Goal: Task Accomplishment & Management: Complete application form

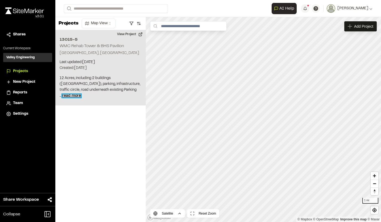
click at [81, 95] on span "read more" at bounding box center [71, 95] width 19 height 3
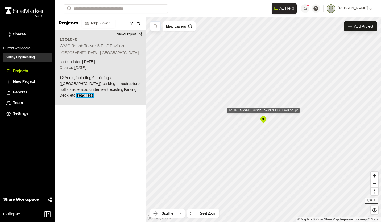
click at [286, 110] on div "13015-5 WMC Rehab Tower & BHS Pavilion" at bounding box center [263, 110] width 73 height 6
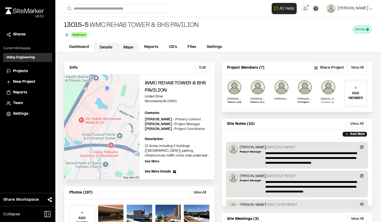
click at [131, 47] on link "Maps" at bounding box center [128, 48] width 21 height 10
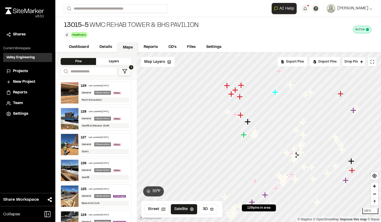
click at [102, 87] on div "129 Last updated [DATE]" at bounding box center [105, 85] width 48 height 5
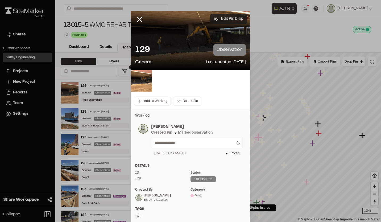
click at [226, 20] on button "Edit Pin Drop" at bounding box center [228, 19] width 37 height 10
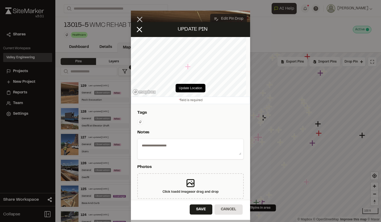
select select "****"
type textarea "**********"
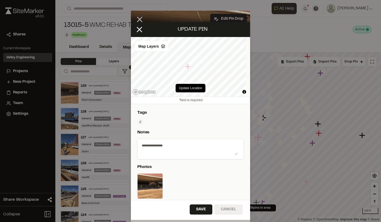
click at [234, 212] on button "Cancel" at bounding box center [228, 209] width 28 height 10
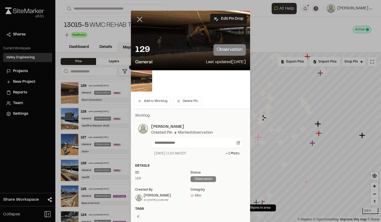
click at [137, 16] on icon at bounding box center [139, 19] width 9 height 9
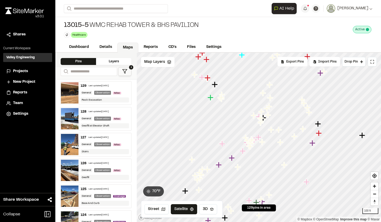
click at [108, 113] on div "128 Last updated [DATE]" at bounding box center [105, 111] width 48 height 5
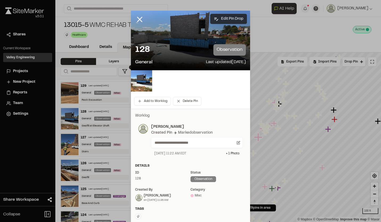
click at [230, 20] on button "Edit Pin Drop" at bounding box center [228, 19] width 37 height 10
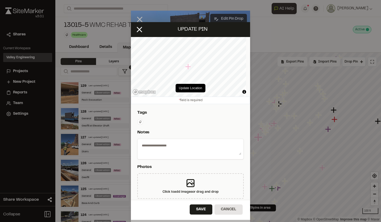
select select "****"
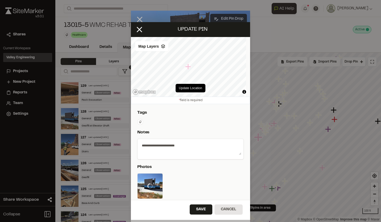
type textarea "**********"
click at [187, 88] on button "Update Location" at bounding box center [190, 88] width 30 height 9
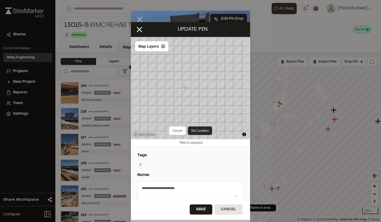
click at [197, 129] on button "Set Location" at bounding box center [200, 130] width 24 height 9
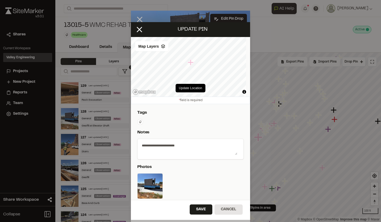
drag, startPoint x: 189, startPoint y: 63, endPoint x: 192, endPoint y: 65, distance: 3.1
click at [192, 65] on icon "Map marker" at bounding box center [190, 62] width 7 height 7
click at [190, 87] on button "Update Location" at bounding box center [190, 88] width 30 height 9
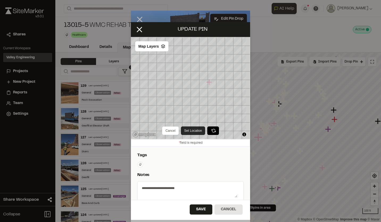
click at [190, 128] on button "Set Location" at bounding box center [193, 130] width 24 height 9
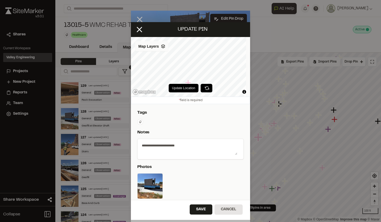
click at [161, 47] on icon at bounding box center [163, 46] width 4 height 4
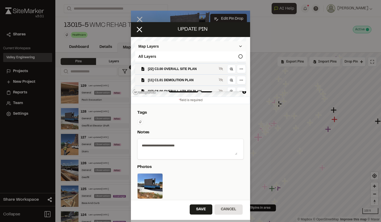
scroll to position [53, 0]
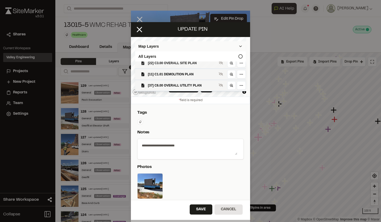
click at [190, 66] on span "[22] C3.00 OVERALL SITE PLAN" at bounding box center [182, 62] width 69 height 5
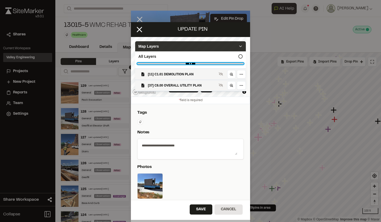
drag, startPoint x: 228, startPoint y: 65, endPoint x: 223, endPoint y: 66, distance: 4.8
type PLAN"] "****"
click at [223, 64] on PLAN"] "range" at bounding box center [190, 64] width 106 height 2
click at [238, 46] on icon at bounding box center [240, 46] width 4 height 4
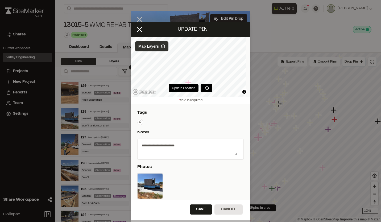
scroll to position [0, 0]
click at [198, 209] on button "Save" at bounding box center [201, 209] width 23 height 10
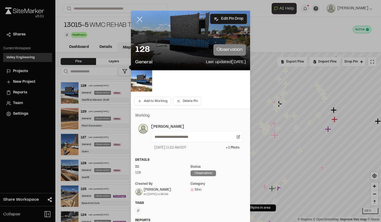
click at [136, 20] on icon at bounding box center [139, 19] width 9 height 9
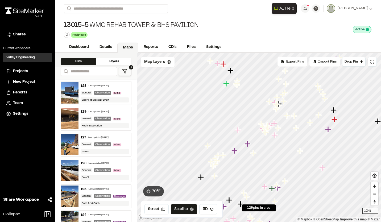
click at [95, 137] on div "Last updated [DATE]" at bounding box center [98, 137] width 20 height 3
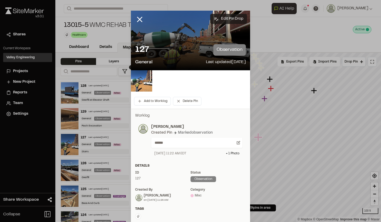
click at [229, 18] on button "Edit Pin Drop" at bounding box center [228, 19] width 37 height 10
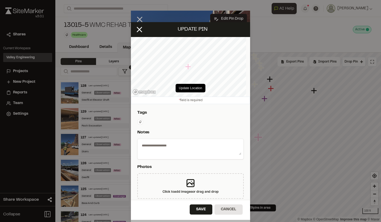
select select "****"
type textarea "******"
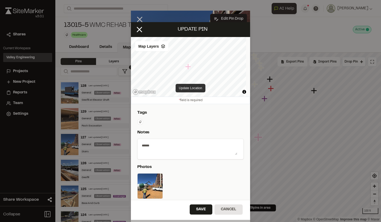
click at [188, 89] on button "Update Location" at bounding box center [190, 88] width 30 height 9
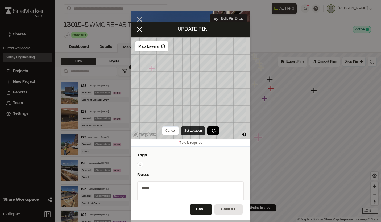
click at [191, 131] on button "Set Location" at bounding box center [193, 130] width 24 height 9
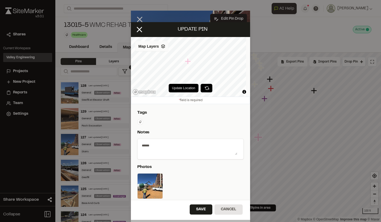
click at [163, 48] on icon at bounding box center [163, 46] width 4 height 4
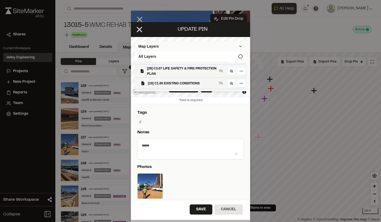
scroll to position [53, 0]
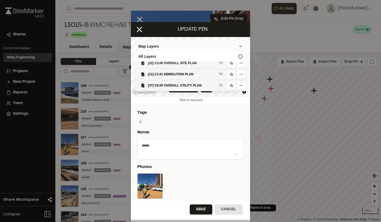
click at [180, 65] on span "[22] C3.00 OVERALL SITE PLAN" at bounding box center [182, 62] width 69 height 5
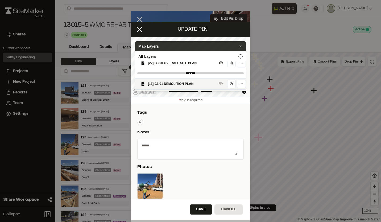
scroll to position [63, 0]
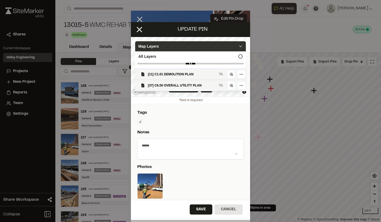
click at [239, 46] on polyline at bounding box center [240, 46] width 2 height 1
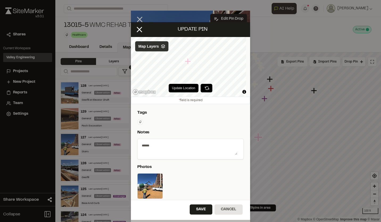
scroll to position [0, 0]
click at [183, 87] on button "Update Location" at bounding box center [184, 88] width 30 height 9
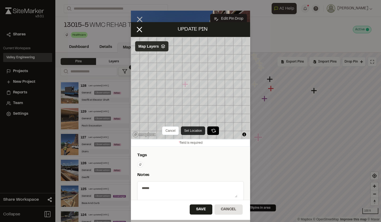
click at [196, 128] on button "Set Location" at bounding box center [193, 130] width 24 height 9
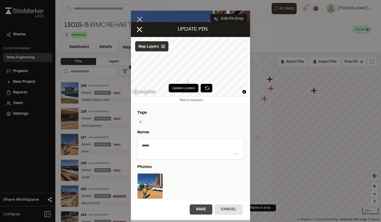
click at [200, 209] on button "Save" at bounding box center [201, 209] width 23 height 10
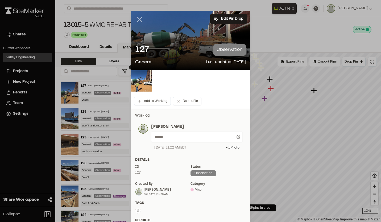
click at [137, 19] on line at bounding box center [139, 19] width 5 height 5
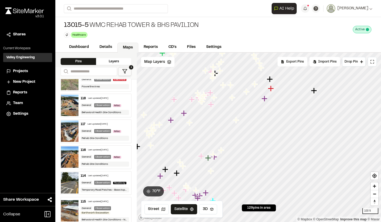
scroll to position [292, 0]
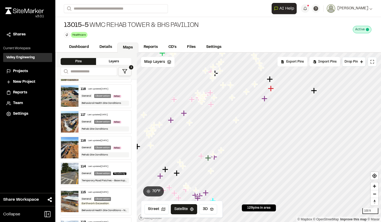
click at [103, 142] on div "Last updated [DATE]" at bounding box center [98, 140] width 20 height 3
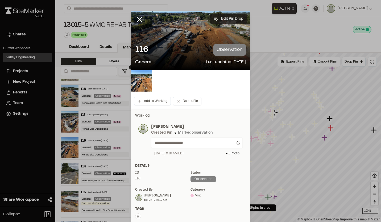
click at [220, 18] on button "Edit Pin Drop" at bounding box center [228, 19] width 37 height 10
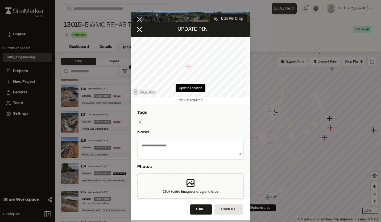
select select "****"
type textarea "**********"
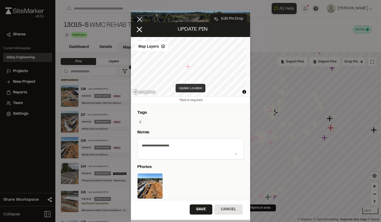
click at [185, 86] on button "Update Location" at bounding box center [190, 88] width 30 height 9
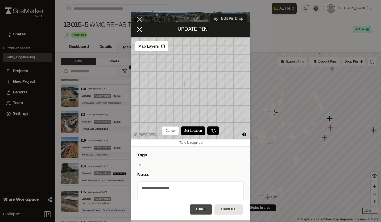
click at [202, 211] on button "Save" at bounding box center [201, 209] width 23 height 10
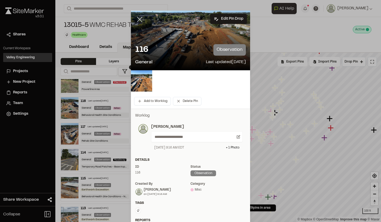
scroll to position [0, 0]
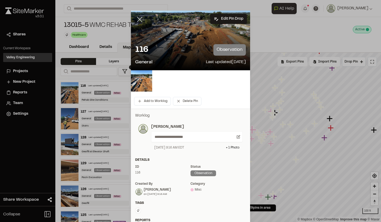
click at [137, 19] on line at bounding box center [139, 19] width 5 height 5
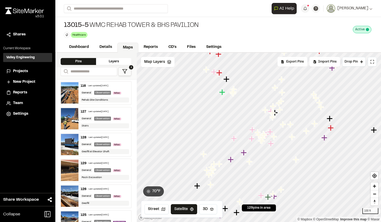
click at [106, 188] on div "Last updated [DATE]" at bounding box center [99, 188] width 20 height 3
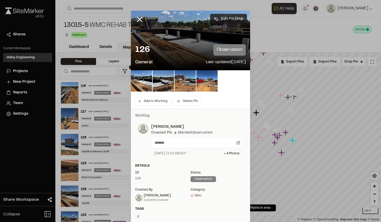
click at [225, 19] on button "Edit Pin Drop" at bounding box center [228, 19] width 37 height 10
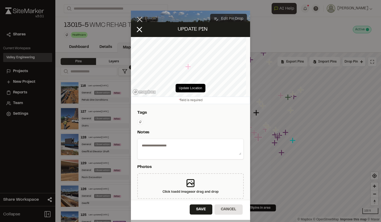
select select "****"
type textarea "*******"
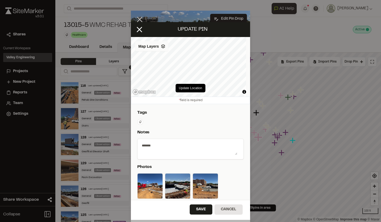
click at [164, 47] on icon at bounding box center [163, 46] width 4 height 4
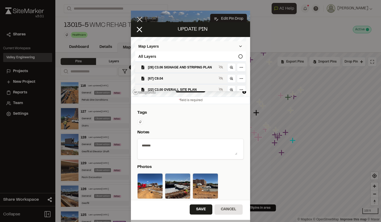
scroll to position [53, 0]
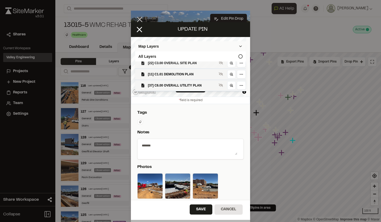
click at [182, 63] on span "[22] C3.00 OVERALL SITE PLAN" at bounding box center [182, 62] width 69 height 5
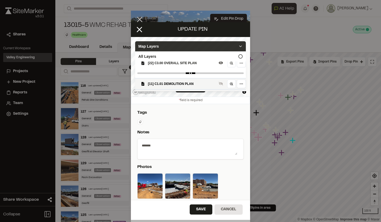
scroll to position [63, 0]
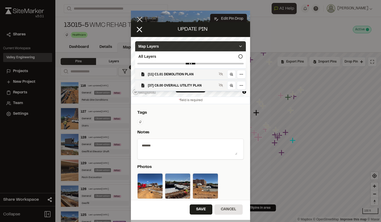
click at [238, 47] on icon at bounding box center [240, 46] width 4 height 4
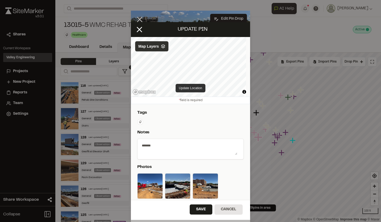
click at [191, 89] on button "Update Location" at bounding box center [190, 88] width 30 height 9
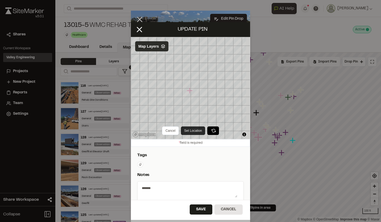
click at [195, 129] on button "Set Location" at bounding box center [193, 130] width 24 height 9
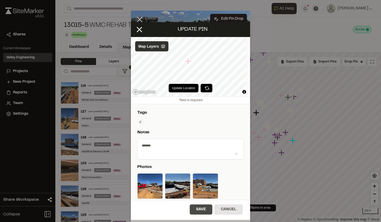
click at [200, 208] on button "Save" at bounding box center [201, 209] width 23 height 10
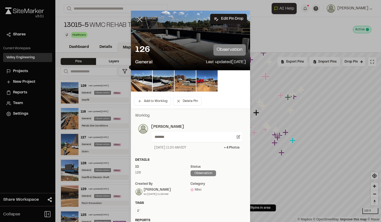
click at [139, 20] on line at bounding box center [139, 19] width 5 height 5
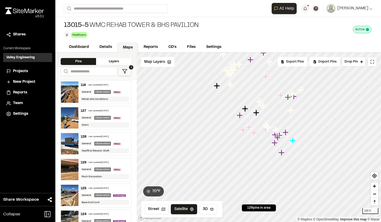
scroll to position [53, 0]
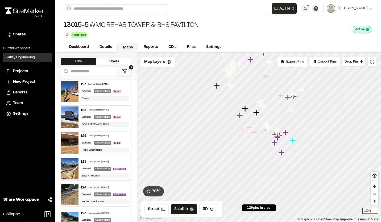
click at [87, 163] on div "125 Last updated [DATE]" at bounding box center [105, 161] width 48 height 5
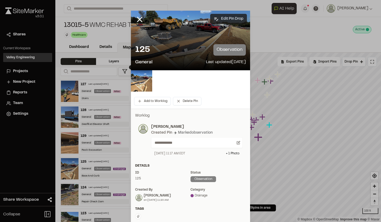
click at [230, 17] on button "Edit Pin Drop" at bounding box center [228, 19] width 37 height 10
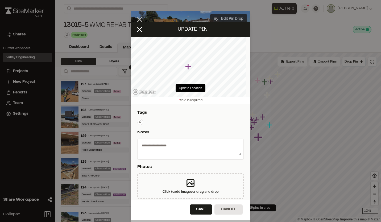
select select "****"
type textarea "**********"
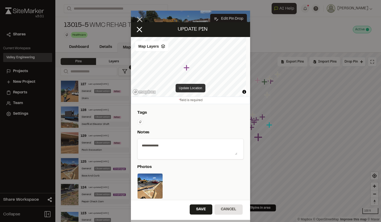
click at [188, 89] on button "Update Location" at bounding box center [190, 88] width 30 height 9
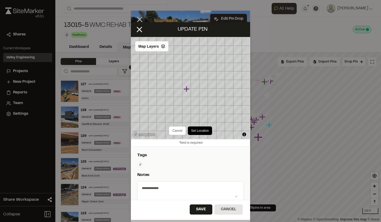
click at [164, 47] on icon at bounding box center [163, 46] width 4 height 4
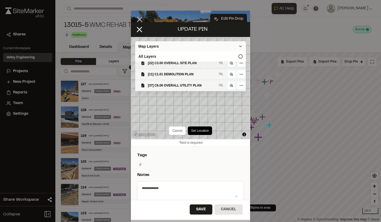
click at [184, 66] on span "[22] C3.00 OVERALL SITE PLAN" at bounding box center [182, 62] width 69 height 5
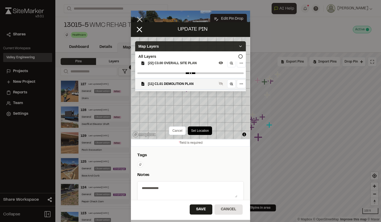
scroll to position [63, 0]
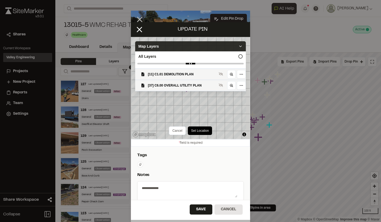
click at [238, 47] on icon at bounding box center [240, 46] width 4 height 4
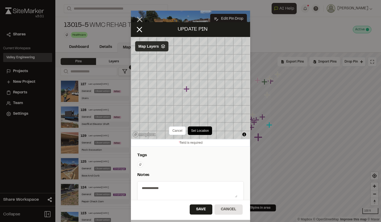
scroll to position [0, 0]
click at [195, 129] on button "Set Location" at bounding box center [193, 130] width 24 height 9
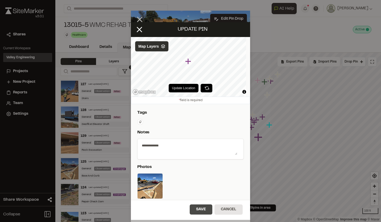
click at [199, 209] on button "Save" at bounding box center [201, 209] width 23 height 10
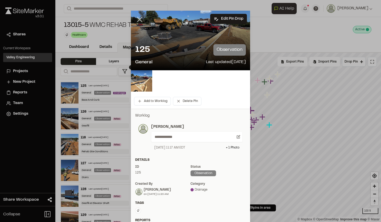
click at [139, 20] on icon at bounding box center [139, 19] width 9 height 9
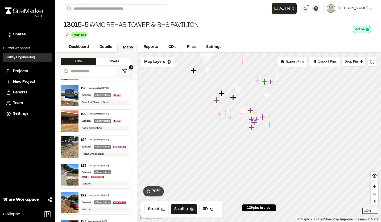
scroll to position [106, 0]
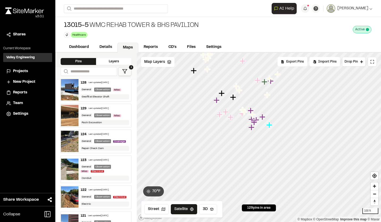
click at [109, 136] on div "Last updated [DATE]" at bounding box center [99, 134] width 20 height 3
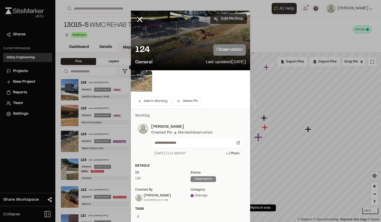
click at [225, 19] on button "Edit Pin Drop" at bounding box center [228, 19] width 37 height 10
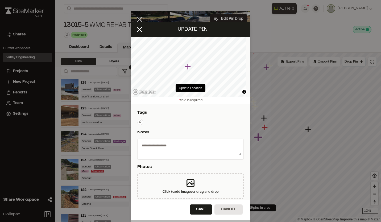
select select "****"
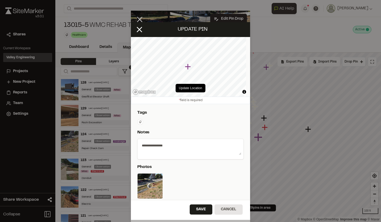
type textarea "**********"
click at [162, 45] on polygon at bounding box center [162, 46] width 3 height 2
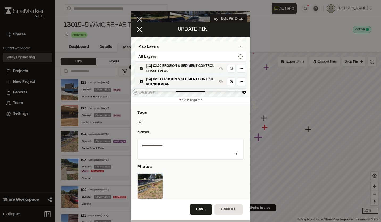
click at [181, 66] on span "[13] C2.00 EROSION & SEDIMENT CONTROL PHASE I PLAN" at bounding box center [181, 68] width 70 height 11
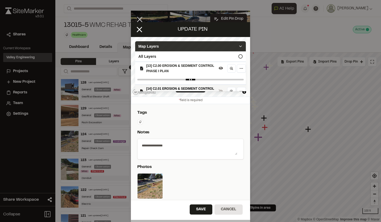
click at [239, 47] on polyline at bounding box center [240, 46] width 2 height 1
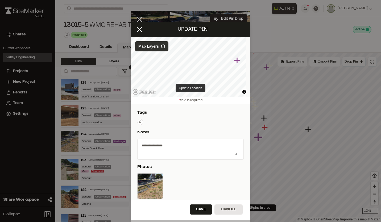
click at [194, 90] on button "Update Location" at bounding box center [190, 88] width 30 height 9
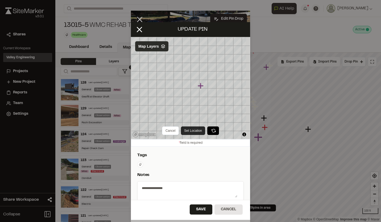
click at [186, 129] on button "Set Location" at bounding box center [193, 130] width 24 height 9
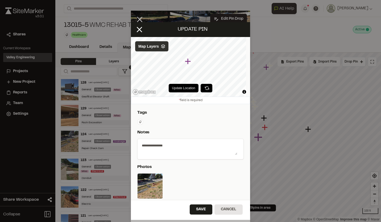
click at [163, 48] on icon at bounding box center [163, 46] width 4 height 4
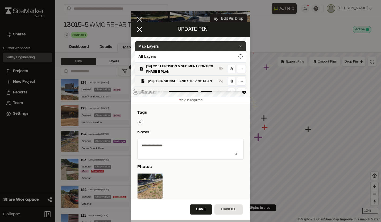
scroll to position [27, 0]
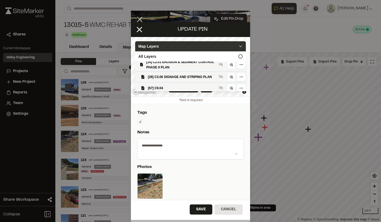
click at [166, 65] on span "[14] C2.01 EROSION & SEDIMENT CONTROL PHASE II PLAN" at bounding box center [181, 64] width 70 height 11
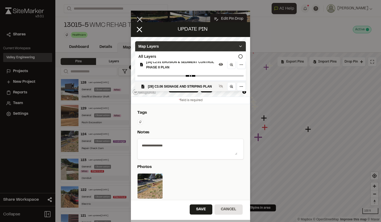
scroll to position [36, 0]
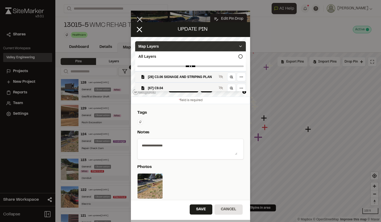
click at [238, 45] on icon at bounding box center [240, 46] width 4 height 4
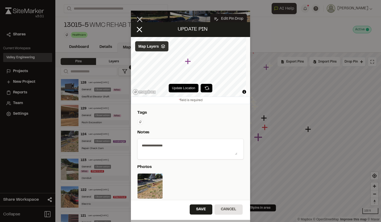
scroll to position [0, 0]
click at [165, 48] on icon at bounding box center [163, 46] width 4 height 4
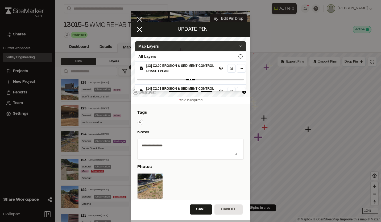
click at [173, 66] on span "[13] C2.00 EROSION & SEDIMENT CONTROL PHASE I PLAN" at bounding box center [181, 68] width 70 height 11
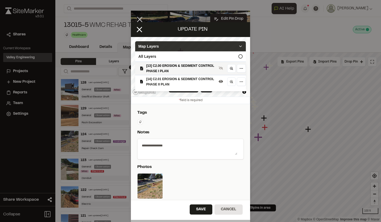
click at [238, 44] on icon at bounding box center [240, 46] width 4 height 4
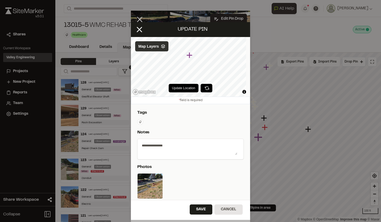
click at [163, 47] on polyline at bounding box center [162, 46] width 3 height 1
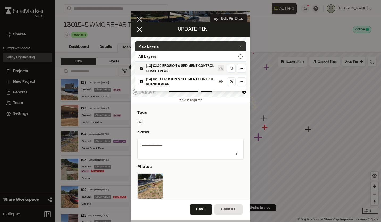
click at [219, 69] on icon at bounding box center [221, 68] width 4 height 4
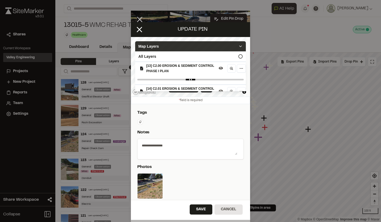
scroll to position [27, 0]
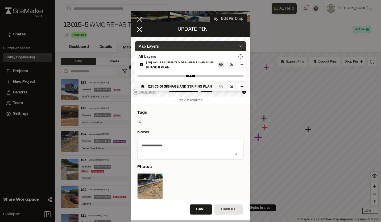
click at [219, 65] on icon at bounding box center [221, 64] width 4 height 4
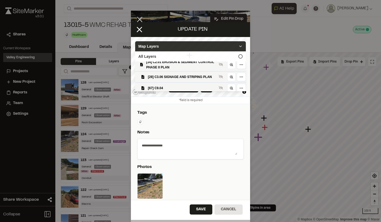
scroll to position [17, 0]
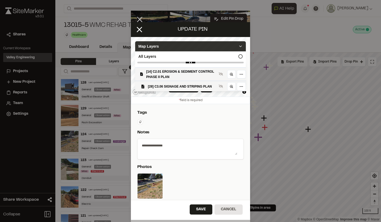
click at [238, 46] on icon at bounding box center [240, 46] width 4 height 4
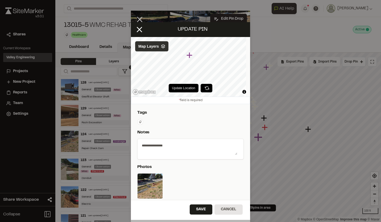
scroll to position [0, 0]
click at [204, 209] on button "Save" at bounding box center [201, 209] width 23 height 10
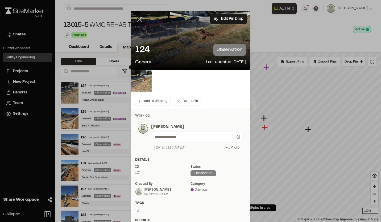
click at [137, 18] on line at bounding box center [139, 19] width 5 height 5
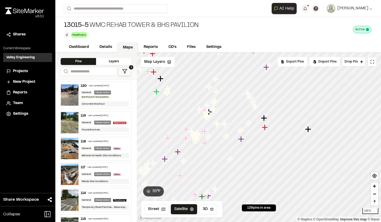
scroll to position [292, 0]
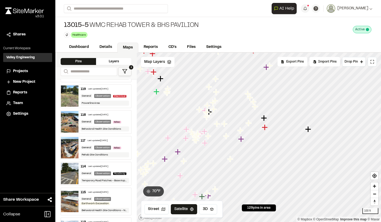
click at [105, 142] on div "Last updated [DATE]" at bounding box center [97, 140] width 20 height 3
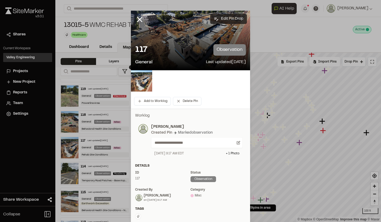
click at [221, 19] on button "Edit Pin Drop" at bounding box center [228, 19] width 37 height 10
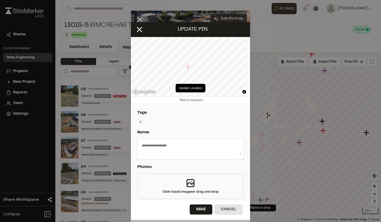
type textarea "**********"
select select "****"
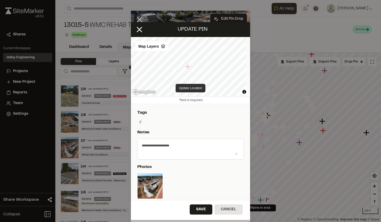
click at [195, 87] on button "Update Location" at bounding box center [190, 88] width 30 height 9
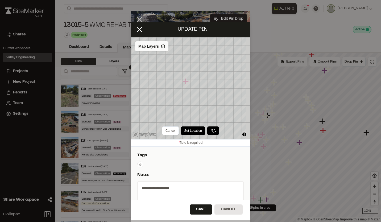
click at [163, 45] on icon at bounding box center [163, 46] width 4 height 4
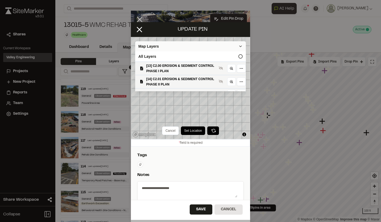
click at [238, 45] on icon at bounding box center [240, 46] width 4 height 4
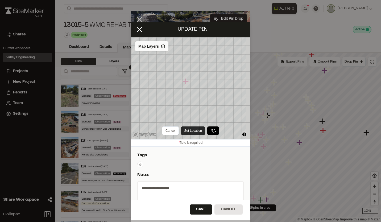
click at [189, 129] on button "Set Location" at bounding box center [193, 130] width 24 height 9
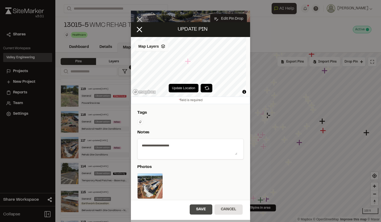
click at [205, 209] on button "Save" at bounding box center [201, 209] width 23 height 10
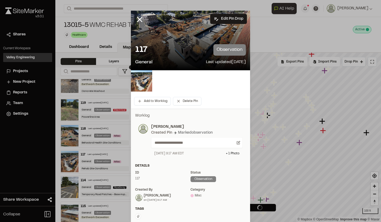
scroll to position [306, 0]
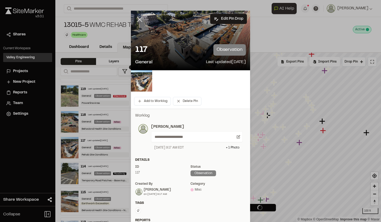
click at [139, 20] on line at bounding box center [139, 19] width 5 height 5
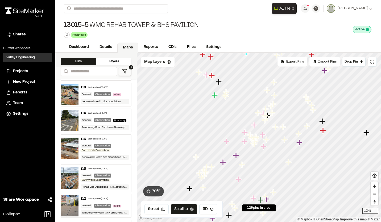
scroll to position [319, 0]
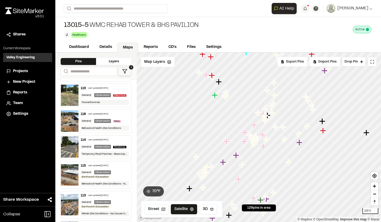
click at [92, 116] on div "118 Last updated [DATE]" at bounding box center [105, 114] width 48 height 5
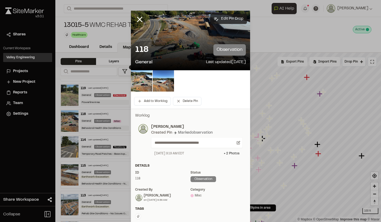
click at [228, 21] on button "Edit Pin Drop" at bounding box center [228, 19] width 37 height 10
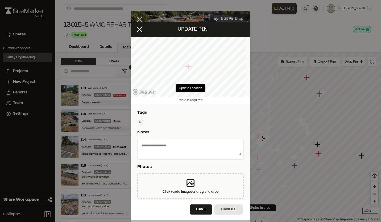
type textarea "**********"
select select "****"
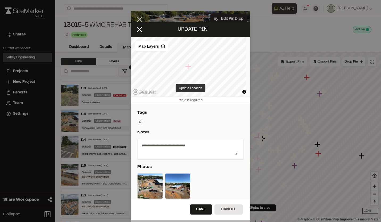
click at [189, 87] on button "Update Location" at bounding box center [190, 88] width 30 height 9
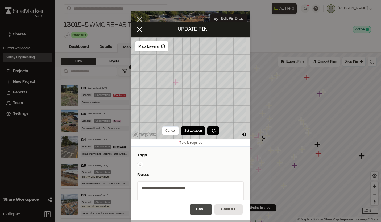
click at [201, 207] on button "Save" at bounding box center [201, 209] width 23 height 10
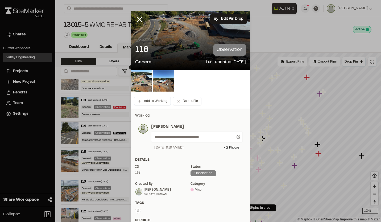
scroll to position [0, 0]
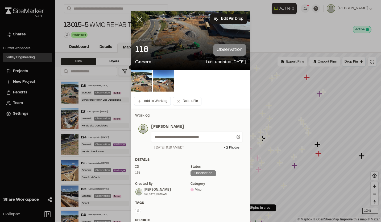
click at [138, 20] on line at bounding box center [139, 19] width 5 height 5
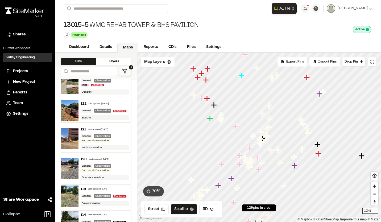
scroll to position [266, 0]
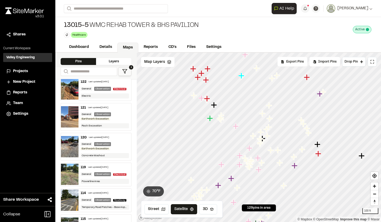
click at [115, 170] on div "119 Last updated [DATE]" at bounding box center [105, 167] width 48 height 5
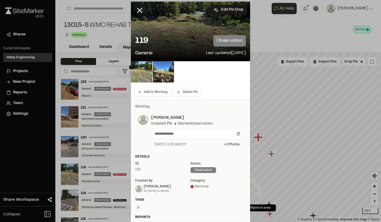
scroll to position [0, 0]
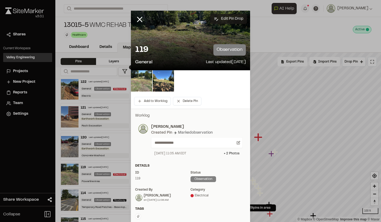
click at [228, 18] on button "Edit Pin Drop" at bounding box center [228, 19] width 37 height 10
select select "****"
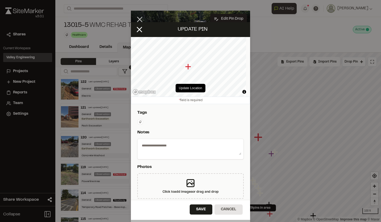
type textarea "**********"
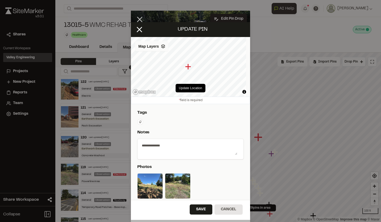
click at [162, 47] on polyline at bounding box center [162, 46] width 3 height 1
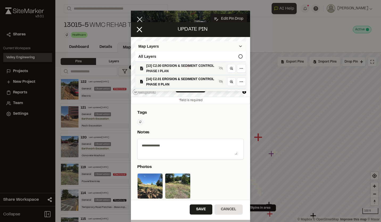
click at [178, 69] on span "[13] C2.00 EROSION & SEDIMENT CONTROL PHASE I PLAN" at bounding box center [181, 68] width 70 height 11
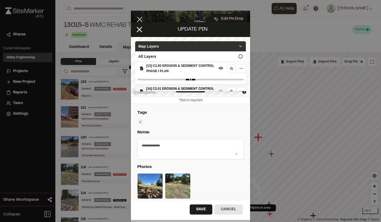
click at [240, 43] on div "Map Layers" at bounding box center [190, 46] width 111 height 10
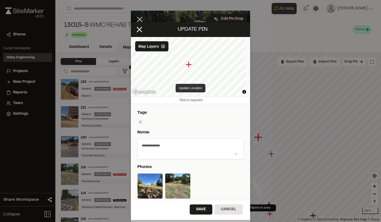
click at [191, 88] on button "Update Location" at bounding box center [190, 88] width 30 height 9
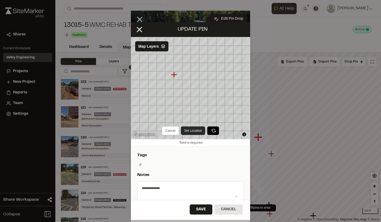
click at [195, 130] on button "Set Location" at bounding box center [193, 130] width 24 height 9
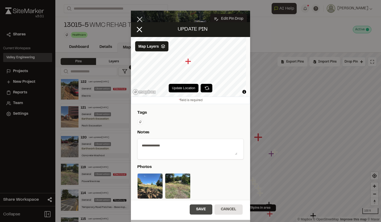
click at [206, 207] on button "Save" at bounding box center [201, 209] width 23 height 10
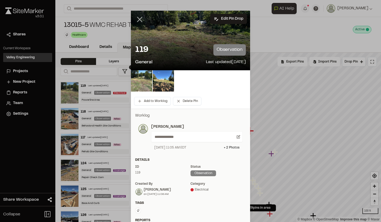
click at [138, 20] on line at bounding box center [139, 19] width 5 height 5
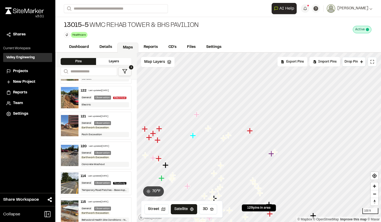
scroll to position [292, 0]
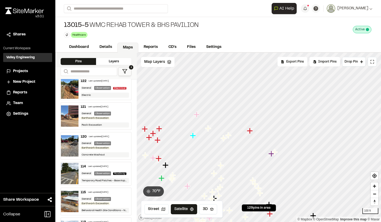
click at [115, 150] on div "General Observation Earthwork Excavation" at bounding box center [105, 145] width 48 height 9
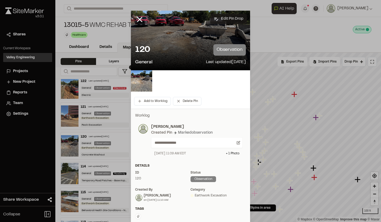
click at [221, 18] on button "Edit Pin Drop" at bounding box center [228, 19] width 37 height 10
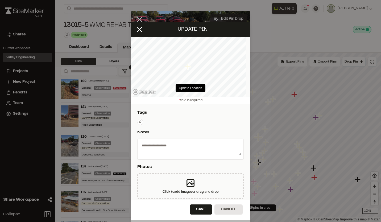
select select "****"
type textarea "**********"
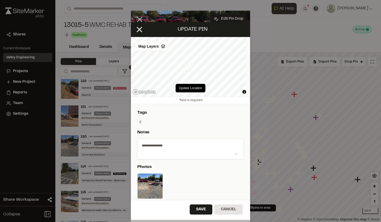
click at [165, 47] on icon at bounding box center [163, 46] width 4 height 4
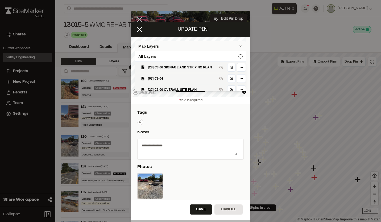
scroll to position [53, 0]
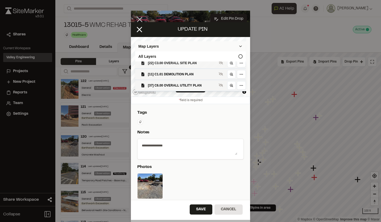
click at [178, 68] on PLAN"] "[22] C3.00 OVERALL SITE PLAN" at bounding box center [188, 62] width 115 height 11
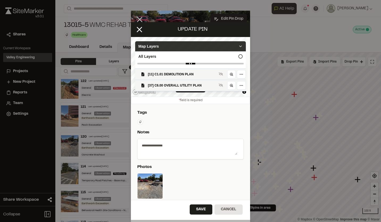
click at [238, 45] on icon at bounding box center [240, 46] width 4 height 4
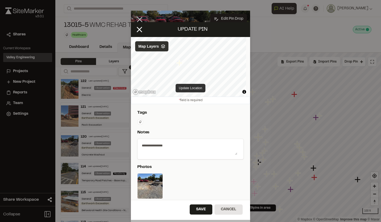
click at [188, 88] on button "Update Location" at bounding box center [190, 88] width 30 height 9
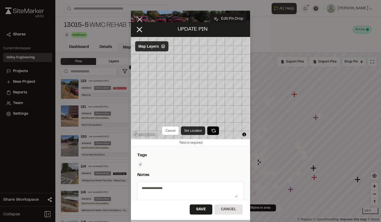
click at [192, 130] on button "Set Location" at bounding box center [193, 130] width 24 height 9
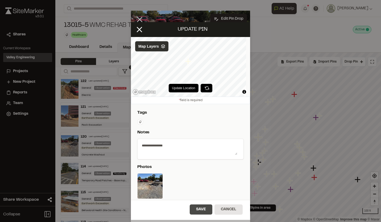
click at [208, 211] on button "Save" at bounding box center [201, 209] width 23 height 10
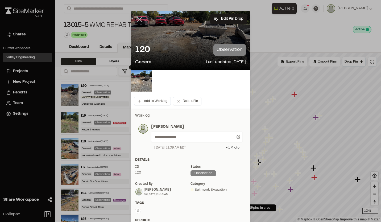
click at [137, 18] on line at bounding box center [139, 19] width 5 height 5
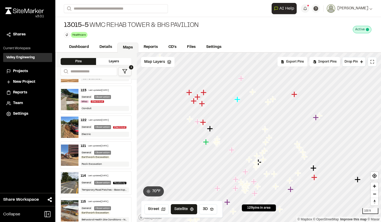
scroll to position [292, 0]
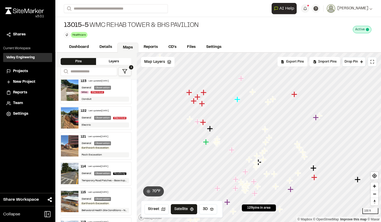
click at [116, 150] on div "General Observation Earthwork Excavation" at bounding box center [105, 145] width 48 height 9
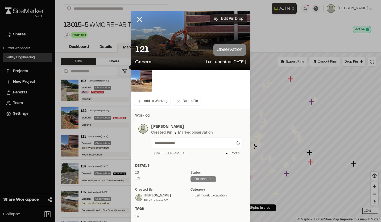
click at [224, 17] on button "Edit Pin Drop" at bounding box center [228, 19] width 37 height 10
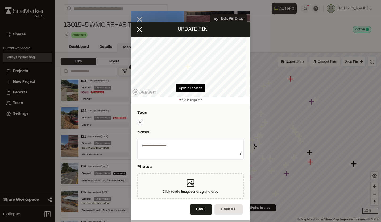
select select "****"
type textarea "**********"
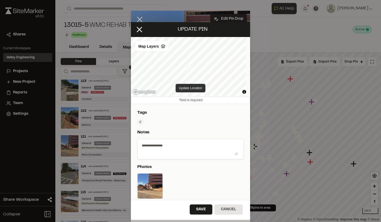
click at [189, 89] on button "Update Location" at bounding box center [190, 88] width 30 height 9
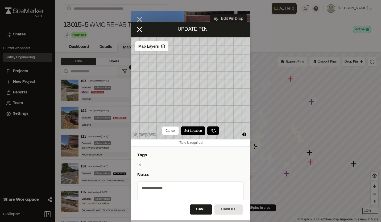
click at [164, 47] on icon at bounding box center [163, 46] width 4 height 4
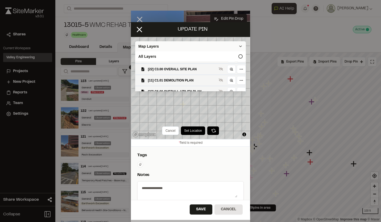
scroll to position [53, 0]
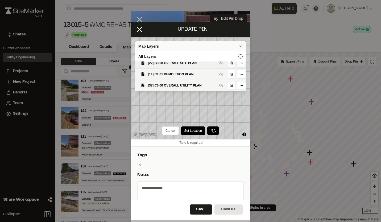
click at [181, 66] on span "[22] C3.00 OVERALL SITE PLAN" at bounding box center [182, 62] width 69 height 5
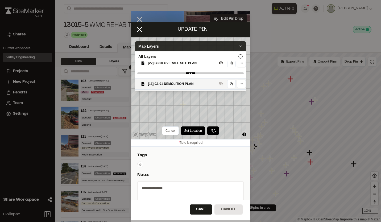
scroll to position [63, 0]
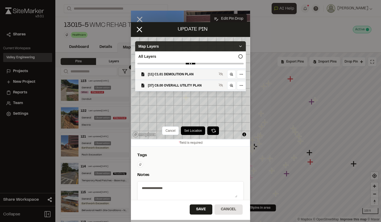
click at [238, 47] on icon at bounding box center [240, 46] width 4 height 4
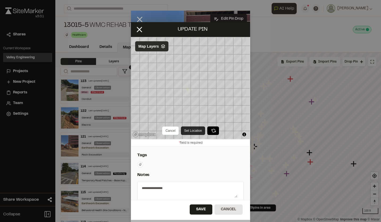
click at [191, 129] on button "Set Location" at bounding box center [193, 130] width 24 height 9
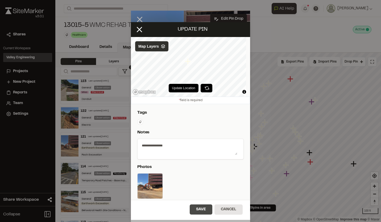
click at [197, 207] on button "Save" at bounding box center [201, 209] width 23 height 10
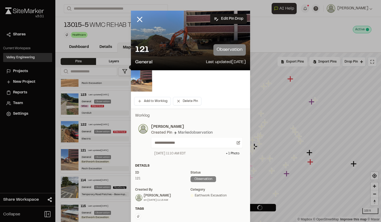
scroll to position [306, 0]
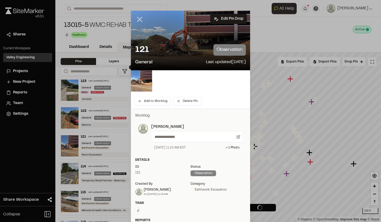
click at [138, 21] on icon at bounding box center [139, 19] width 9 height 9
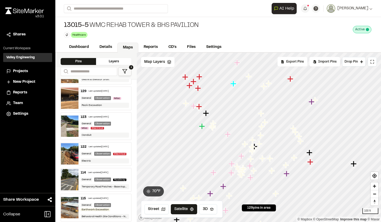
scroll to position [292, 0]
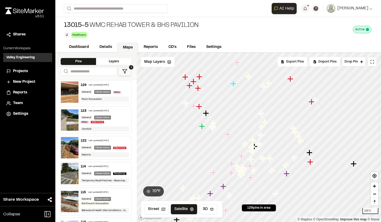
click at [111, 150] on div "General Observation Electrical" at bounding box center [105, 147] width 48 height 5
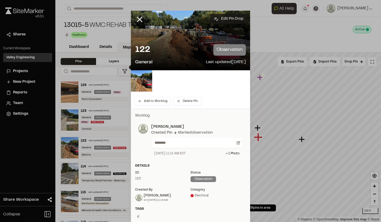
click at [225, 20] on button "Edit Pin Drop" at bounding box center [228, 19] width 37 height 10
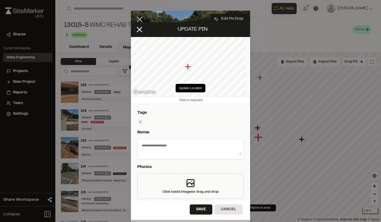
select select "****"
type textarea "********"
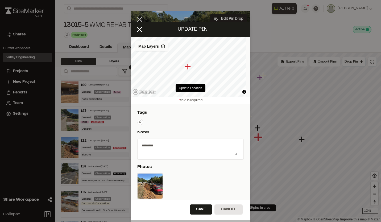
click at [164, 48] on polyline at bounding box center [162, 47] width 3 height 1
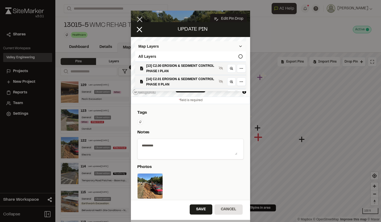
scroll to position [27, 0]
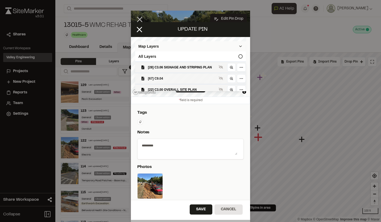
click at [180, 78] on span "[67] C9.04" at bounding box center [182, 78] width 69 height 5
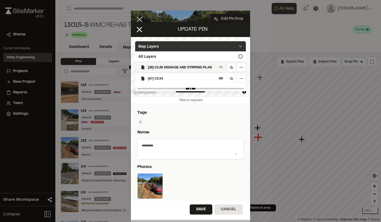
click at [238, 46] on icon at bounding box center [240, 46] width 4 height 4
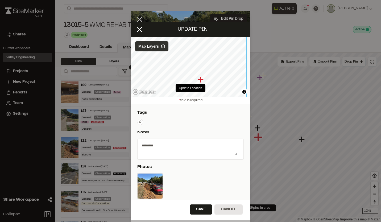
click at [215, 32] on div "**********" at bounding box center [190, 110] width 119 height 177
click at [188, 87] on button "Update Location" at bounding box center [190, 88] width 30 height 9
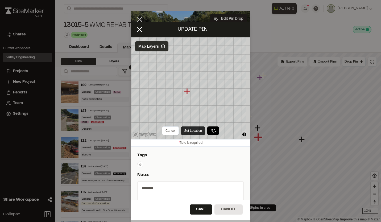
click at [187, 132] on button "Set Location" at bounding box center [193, 130] width 24 height 9
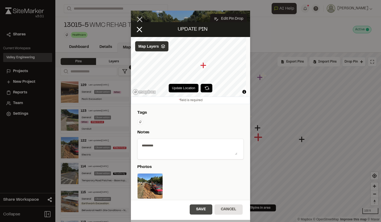
click at [205, 208] on button "Save" at bounding box center [201, 209] width 23 height 10
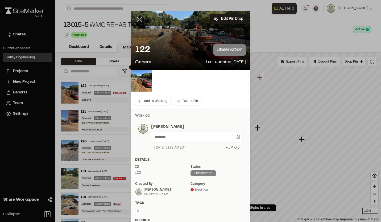
click at [139, 19] on line at bounding box center [139, 19] width 5 height 5
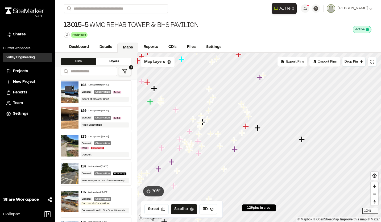
scroll to position [319, 0]
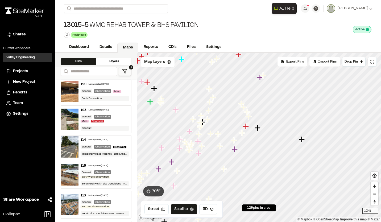
click at [112, 123] on div "General Observation Misc Electrical" at bounding box center [105, 119] width 48 height 9
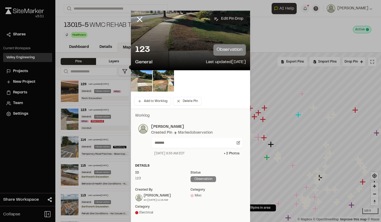
click at [231, 17] on button "Edit Pin Drop" at bounding box center [228, 19] width 37 height 10
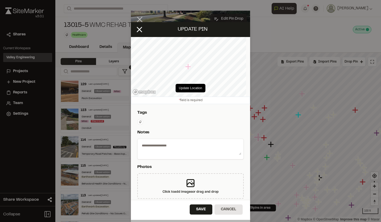
select select "****"
type textarea "*******"
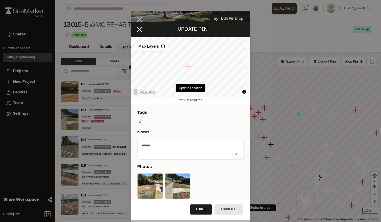
click at [164, 49] on div "Map Layers" at bounding box center [151, 46] width 33 height 10
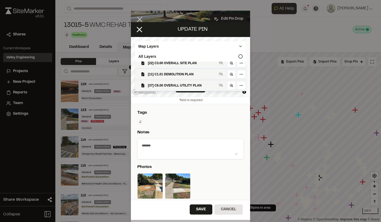
scroll to position [27, 0]
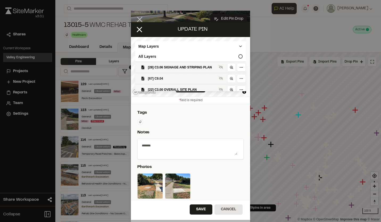
click at [176, 81] on span "[67] C9.04" at bounding box center [182, 78] width 69 height 5
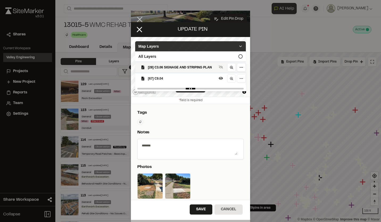
click at [238, 45] on icon at bounding box center [240, 46] width 4 height 4
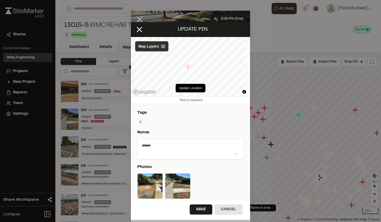
scroll to position [0, 0]
click at [191, 87] on button "Update Location" at bounding box center [190, 88] width 30 height 9
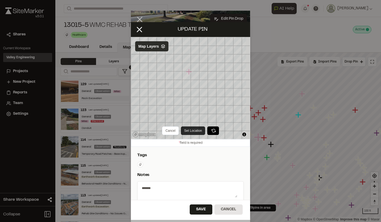
click at [195, 131] on button "Set Location" at bounding box center [193, 130] width 24 height 9
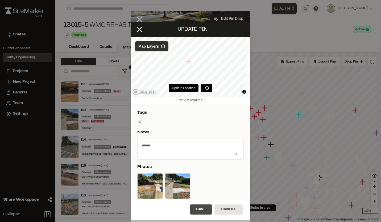
click at [201, 210] on button "Save" at bounding box center [201, 209] width 23 height 10
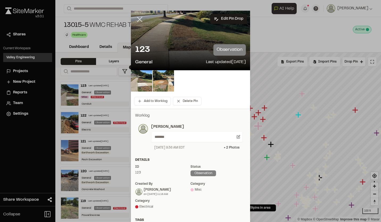
click at [137, 20] on line at bounding box center [139, 19] width 5 height 5
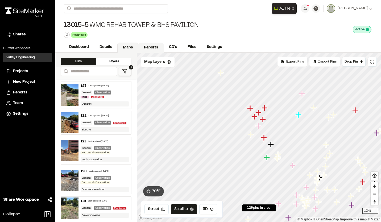
click at [150, 48] on link "Reports" at bounding box center [150, 48] width 25 height 10
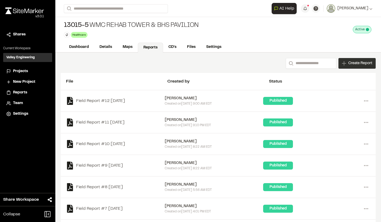
click at [348, 61] on span "Create Report" at bounding box center [360, 63] width 24 height 6
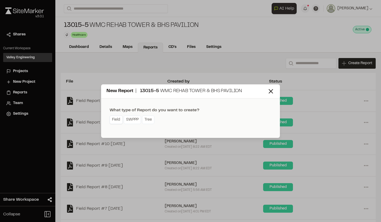
click at [117, 118] on link "Field" at bounding box center [116, 119] width 13 height 9
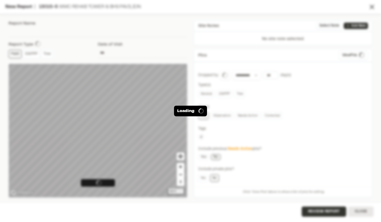
type input "**********"
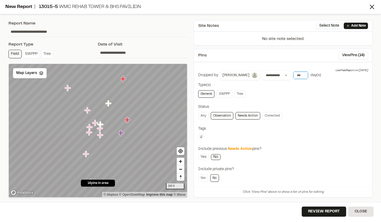
click at [301, 76] on input "*" at bounding box center [300, 75] width 15 height 7
type input "*"
click at [301, 76] on input "*" at bounding box center [300, 75] width 15 height 7
click at [252, 114] on link "Needs Action" at bounding box center [247, 115] width 25 height 7
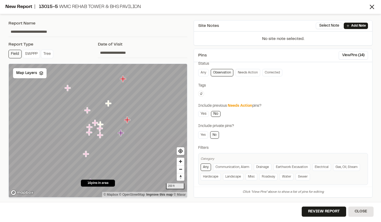
scroll to position [49, 0]
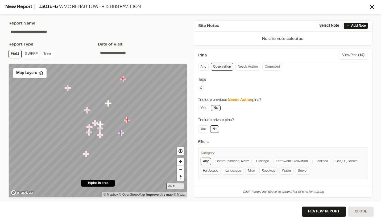
click at [345, 54] on button "View Pins ( 14 )" at bounding box center [352, 55] width 29 height 9
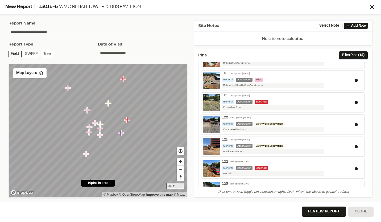
scroll to position [0, 0]
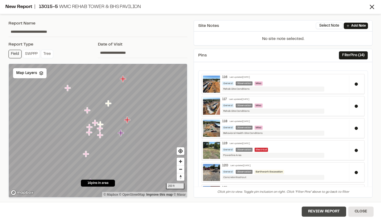
click at [328, 212] on button "Review Report" at bounding box center [323, 211] width 44 height 10
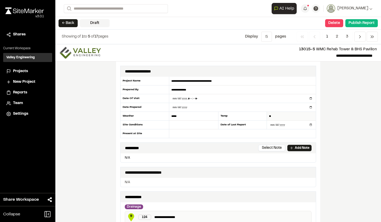
click at [278, 116] on input "**" at bounding box center [291, 116] width 49 height 9
type input "**"
click at [180, 125] on input "text" at bounding box center [193, 124] width 49 height 9
type input "***"
click at [349, 98] on div "**********" at bounding box center [217, 133] width 325 height 178
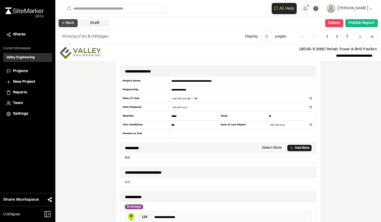
click at [72, 24] on button "← Back" at bounding box center [67, 23] width 19 height 8
